Goal: Transaction & Acquisition: Book appointment/travel/reservation

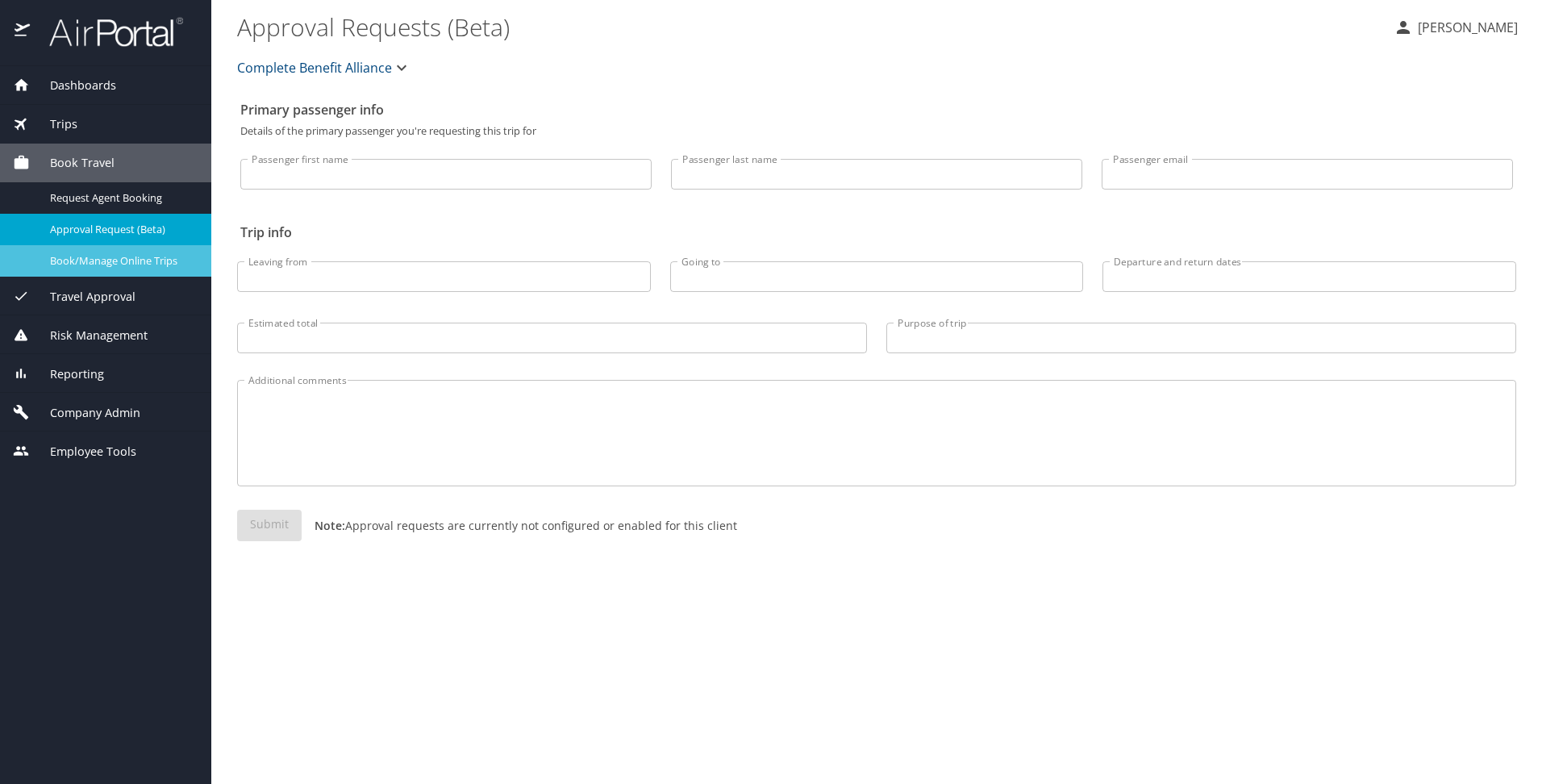
click at [111, 268] on span "Book/Manage Online Trips" at bounding box center [121, 261] width 142 height 15
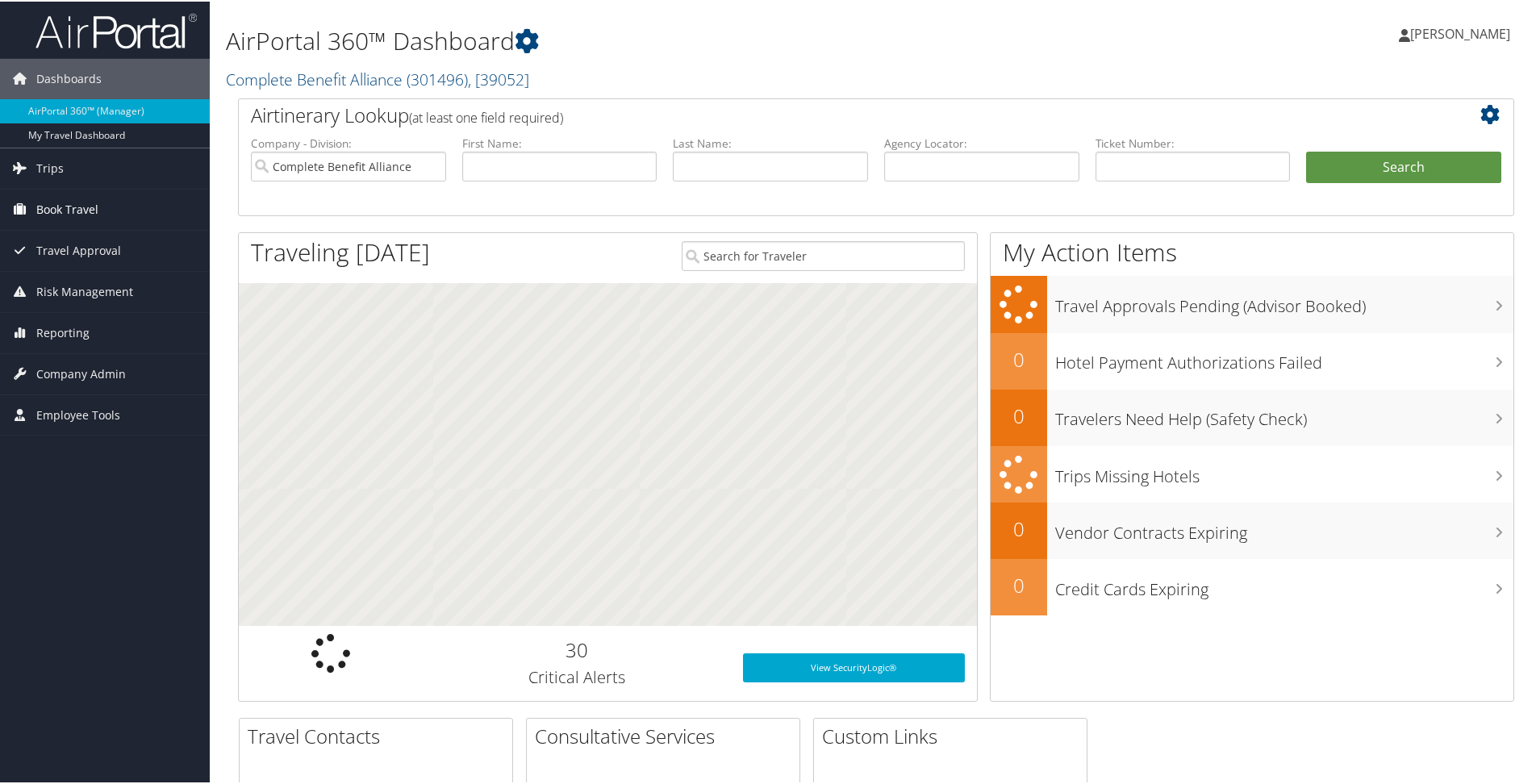
click at [68, 211] on span "Book Travel" at bounding box center [67, 208] width 62 height 40
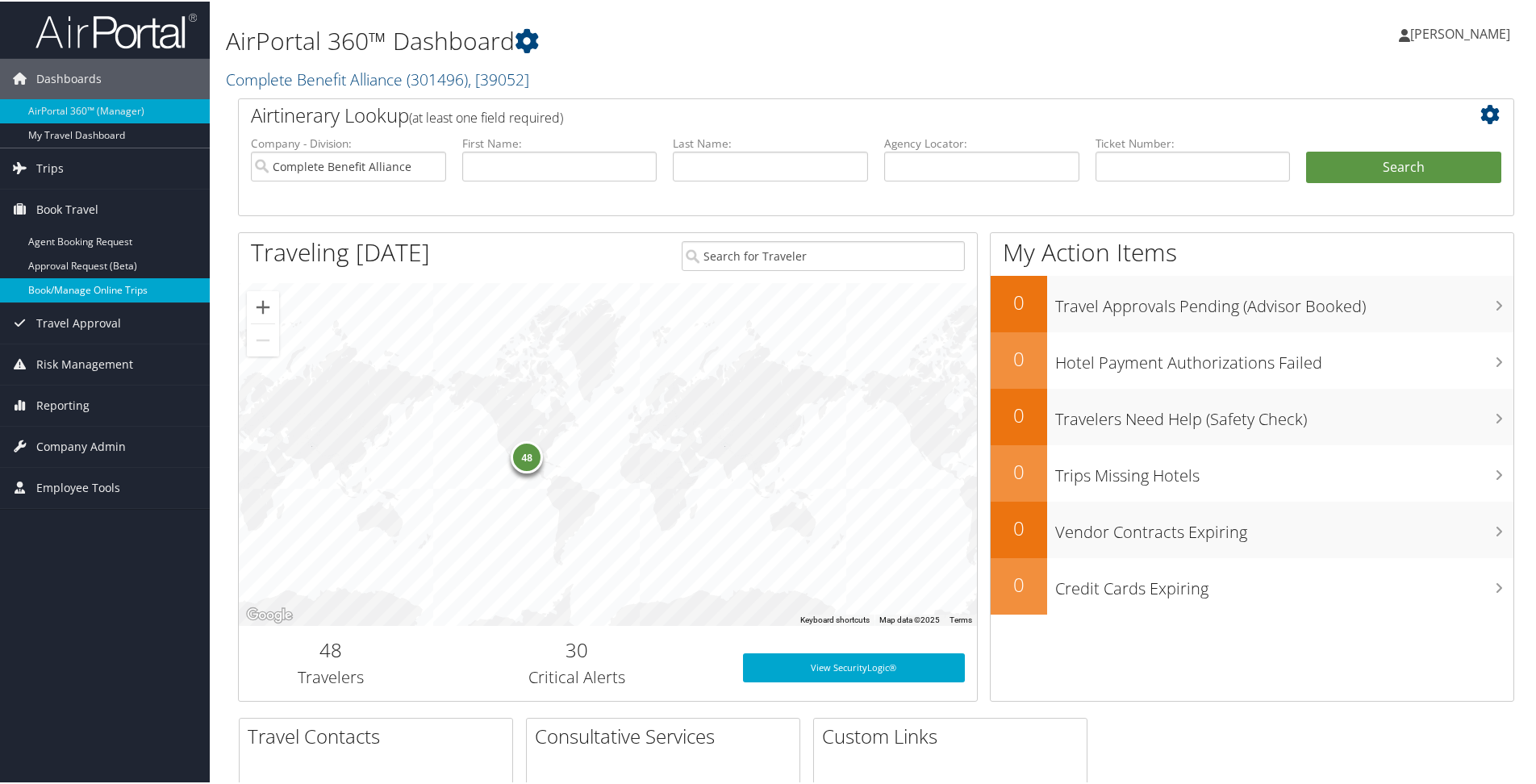
click at [69, 287] on link "Book/Manage Online Trips" at bounding box center [105, 289] width 210 height 24
